Goal: Task Accomplishment & Management: Complete application form

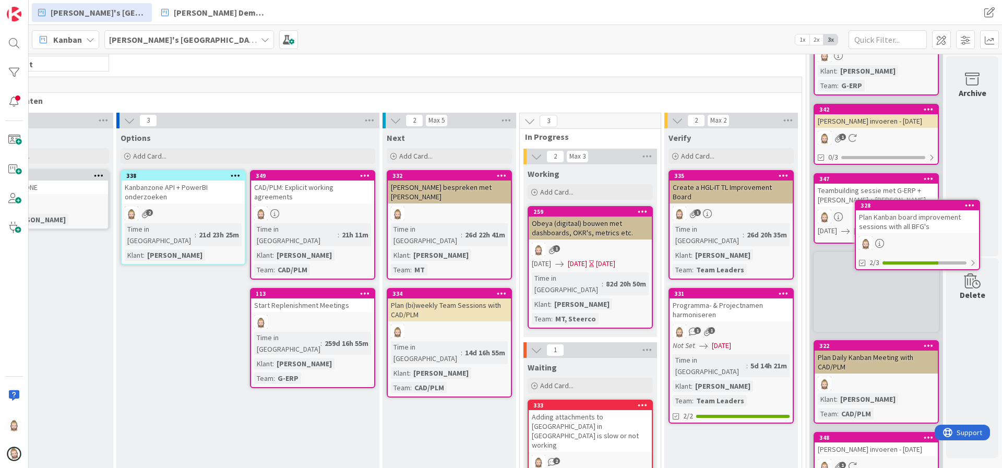
scroll to position [162, 73]
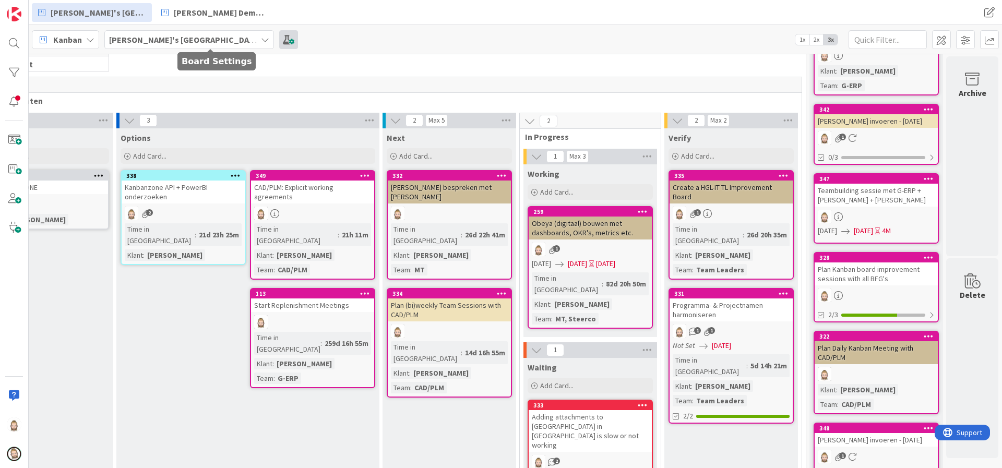
click at [279, 41] on span at bounding box center [288, 39] width 19 height 19
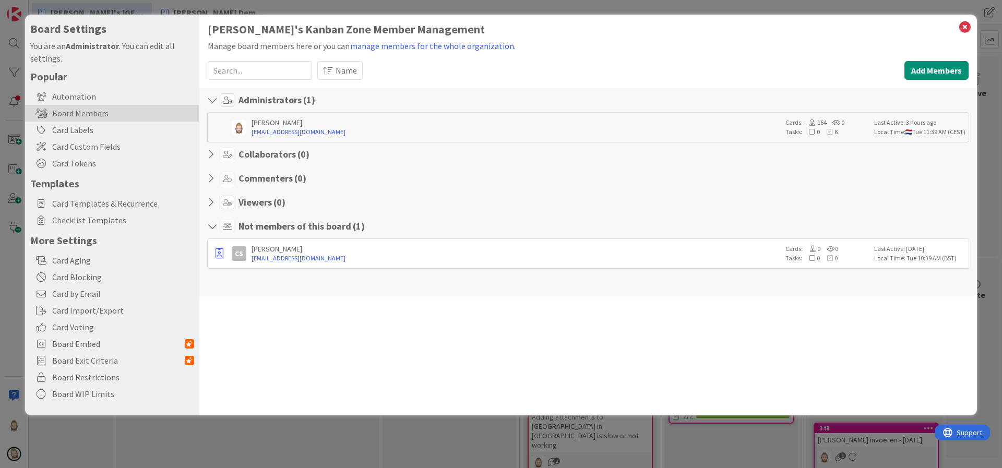
click at [211, 200] on icon at bounding box center [214, 202] width 14 height 10
click at [246, 200] on h4 "Viewers ( 0 )" at bounding box center [262, 202] width 47 height 11
click at [209, 178] on icon at bounding box center [214, 178] width 14 height 10
click at [966, 23] on icon at bounding box center [965, 27] width 14 height 15
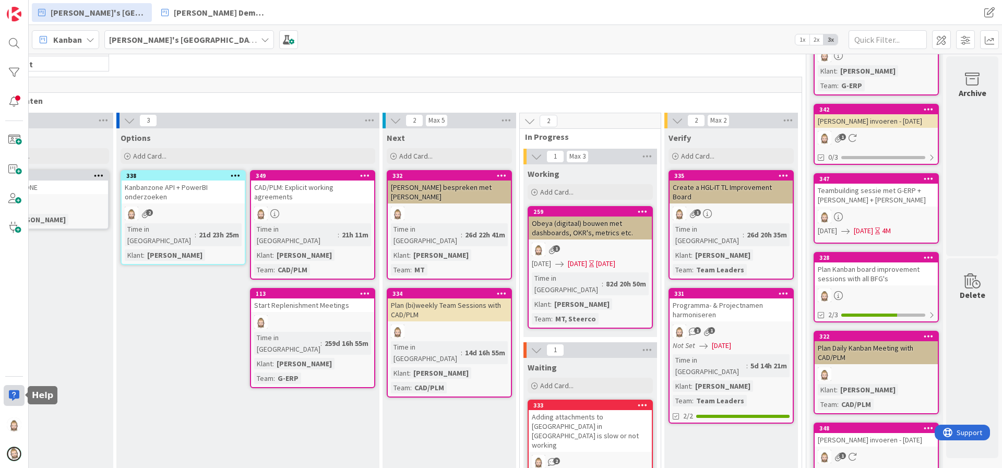
click at [11, 392] on div at bounding box center [14, 395] width 21 height 21
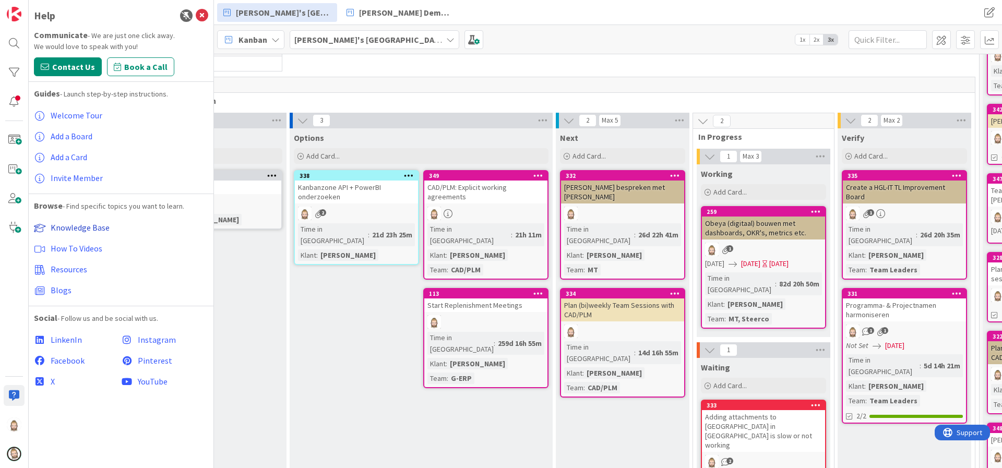
click at [88, 228] on span "Knowledge Base" at bounding box center [80, 227] width 59 height 10
click at [204, 14] on icon at bounding box center [202, 15] width 13 height 13
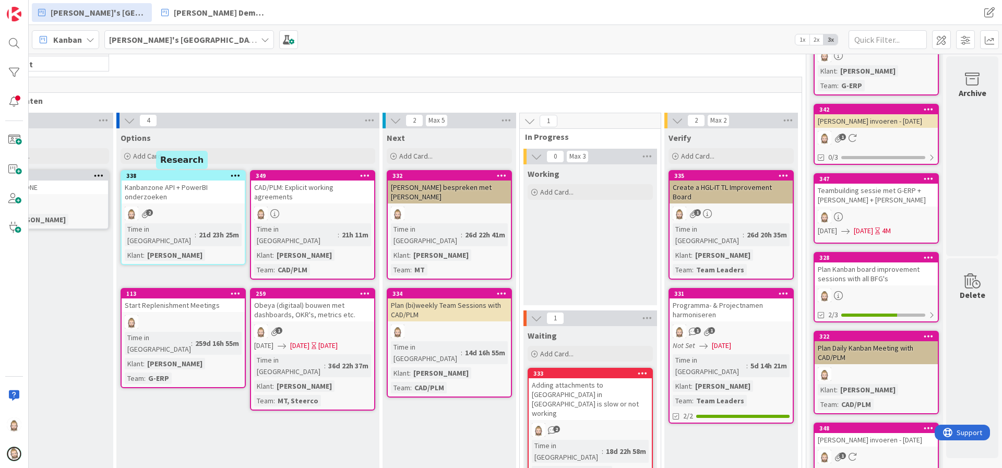
scroll to position [159, 58]
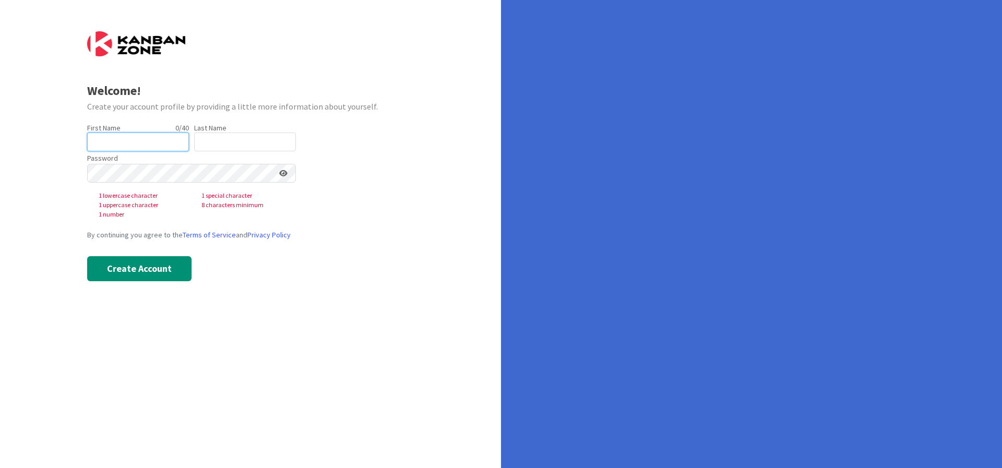
click at [149, 136] on input "text" at bounding box center [138, 142] width 102 height 19
type input "[PERSON_NAME]"
click at [128, 143] on input "text" at bounding box center [138, 142] width 102 height 19
type input "Woolly"
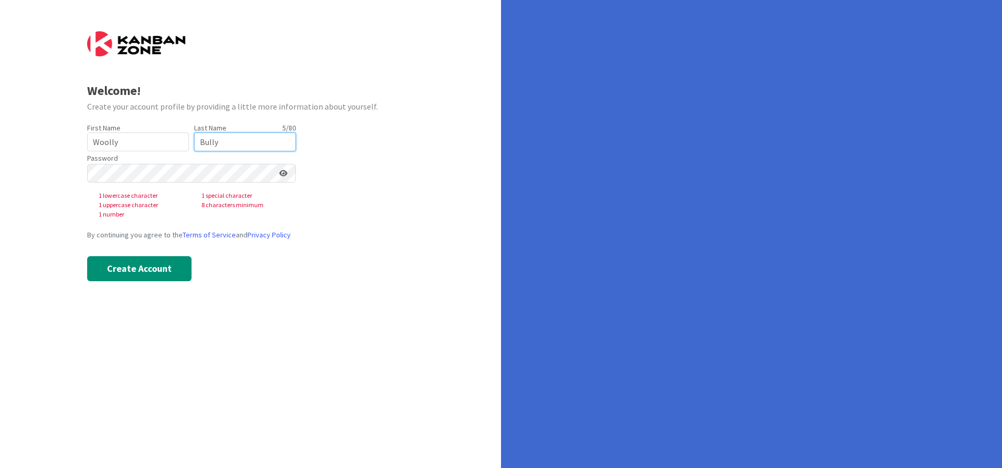
type input "Bully"
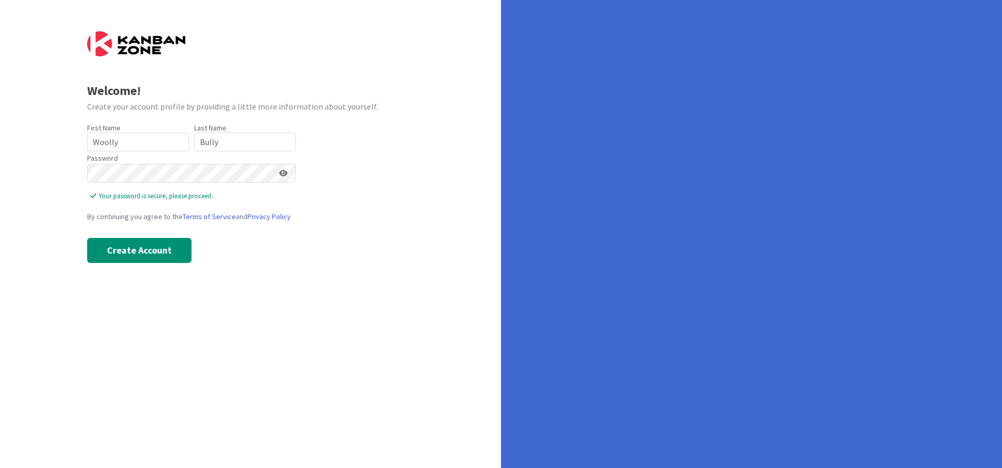
click at [282, 174] on icon at bounding box center [283, 173] width 8 height 7
click at [135, 251] on button "Create Account" at bounding box center [139, 250] width 104 height 25
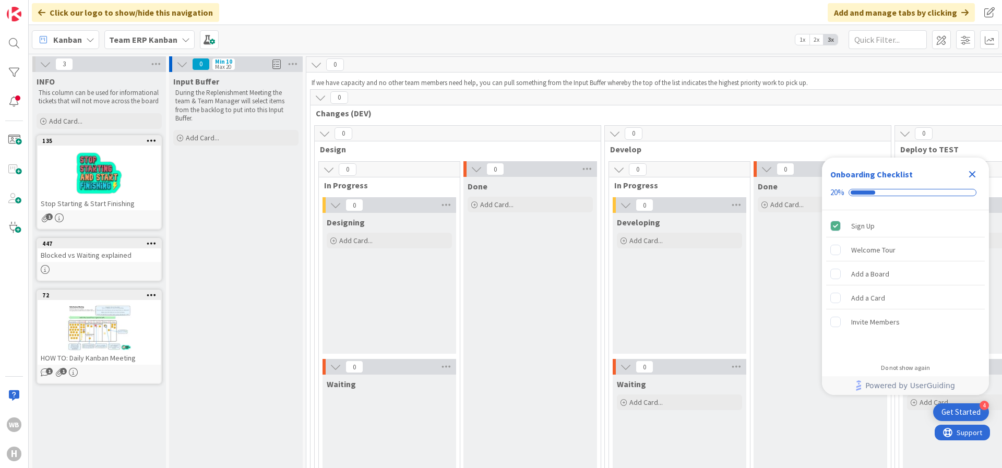
click at [182, 38] on icon at bounding box center [186, 39] width 8 height 8
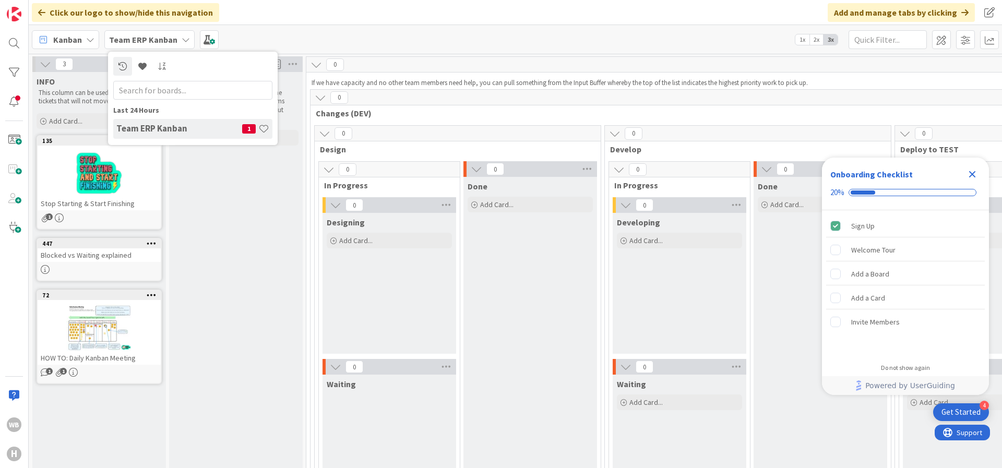
click at [253, 13] on div "Click our logo to show/hide this navigation Add and manage tabs by clicking" at bounding box center [515, 12] width 973 height 25
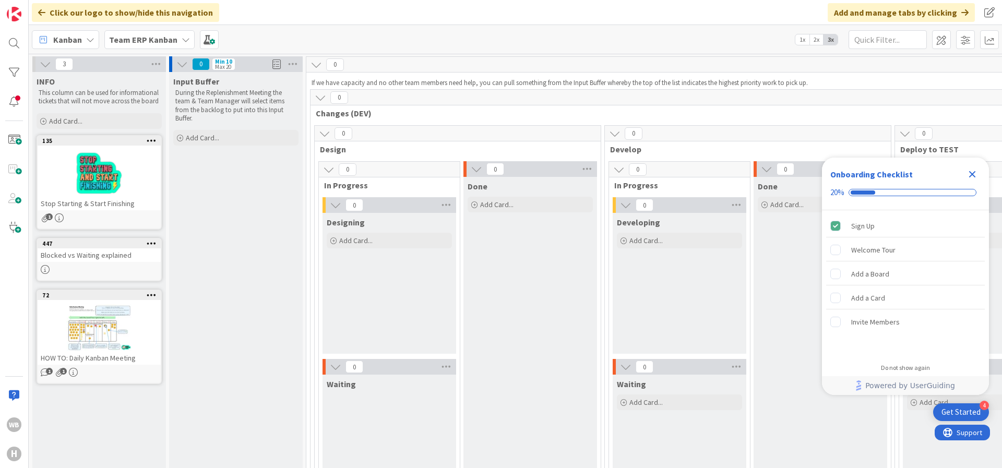
click at [973, 174] on icon "Close Checklist" at bounding box center [972, 174] width 7 height 7
